Goal: Understand process/instructions

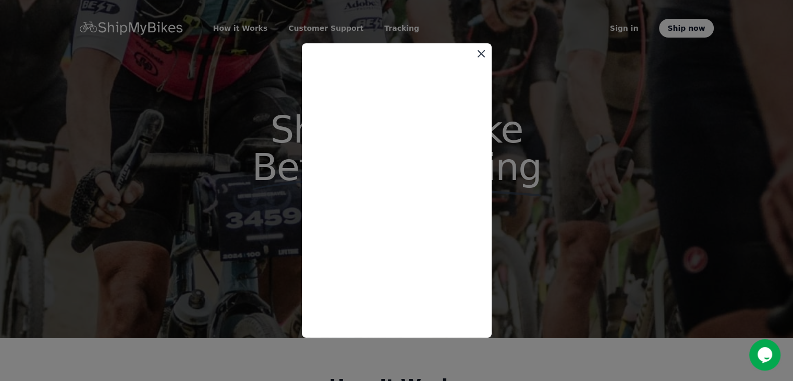
click at [482, 54] on icon at bounding box center [481, 53] width 13 height 13
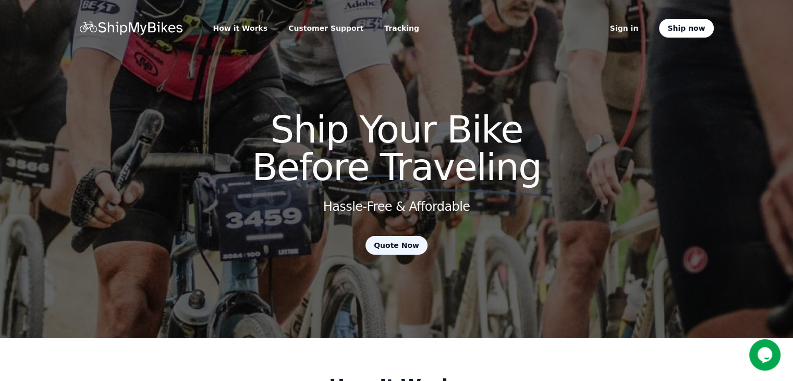
click at [404, 247] on link "Quote Now" at bounding box center [397, 245] width 62 height 19
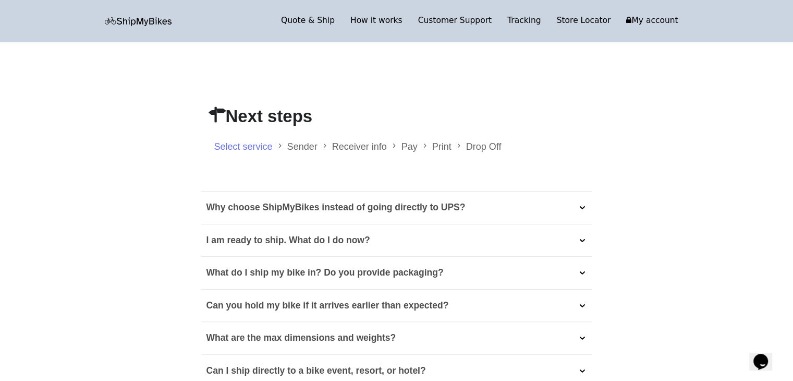
scroll to position [178, 0]
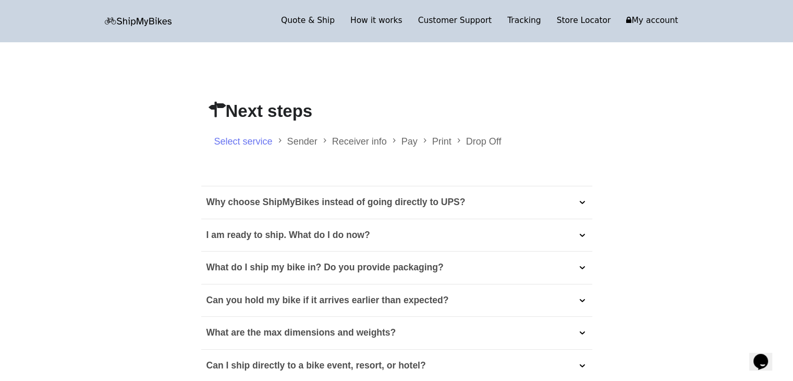
click at [500, 236] on div "I am ready to ship. What do I do now?" at bounding box center [396, 235] width 391 height 32
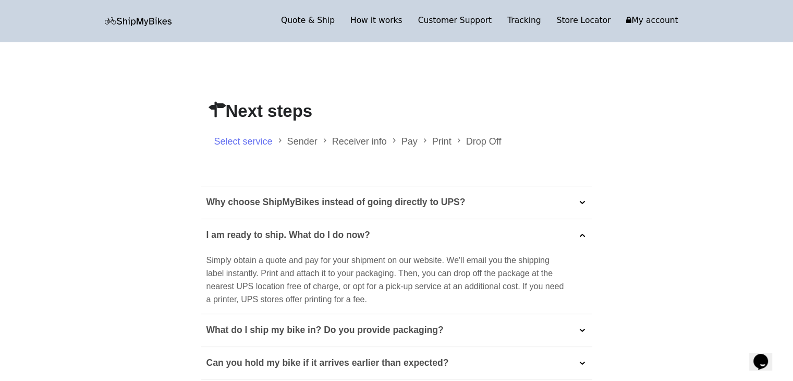
click at [500, 236] on div "I am ready to ship. What do I do now?" at bounding box center [396, 235] width 391 height 32
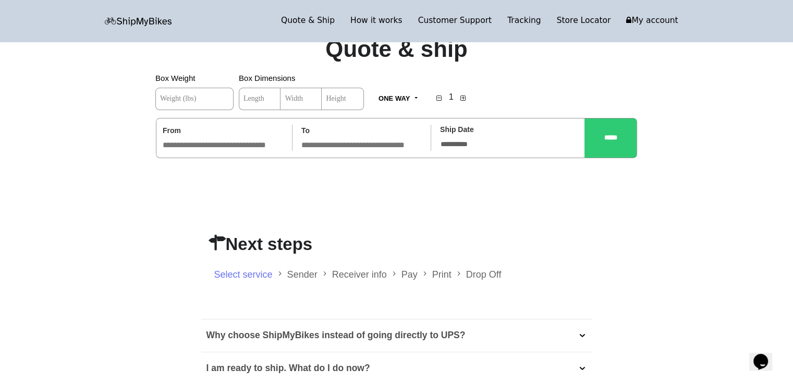
scroll to position [0, 0]
